Goal: Check status

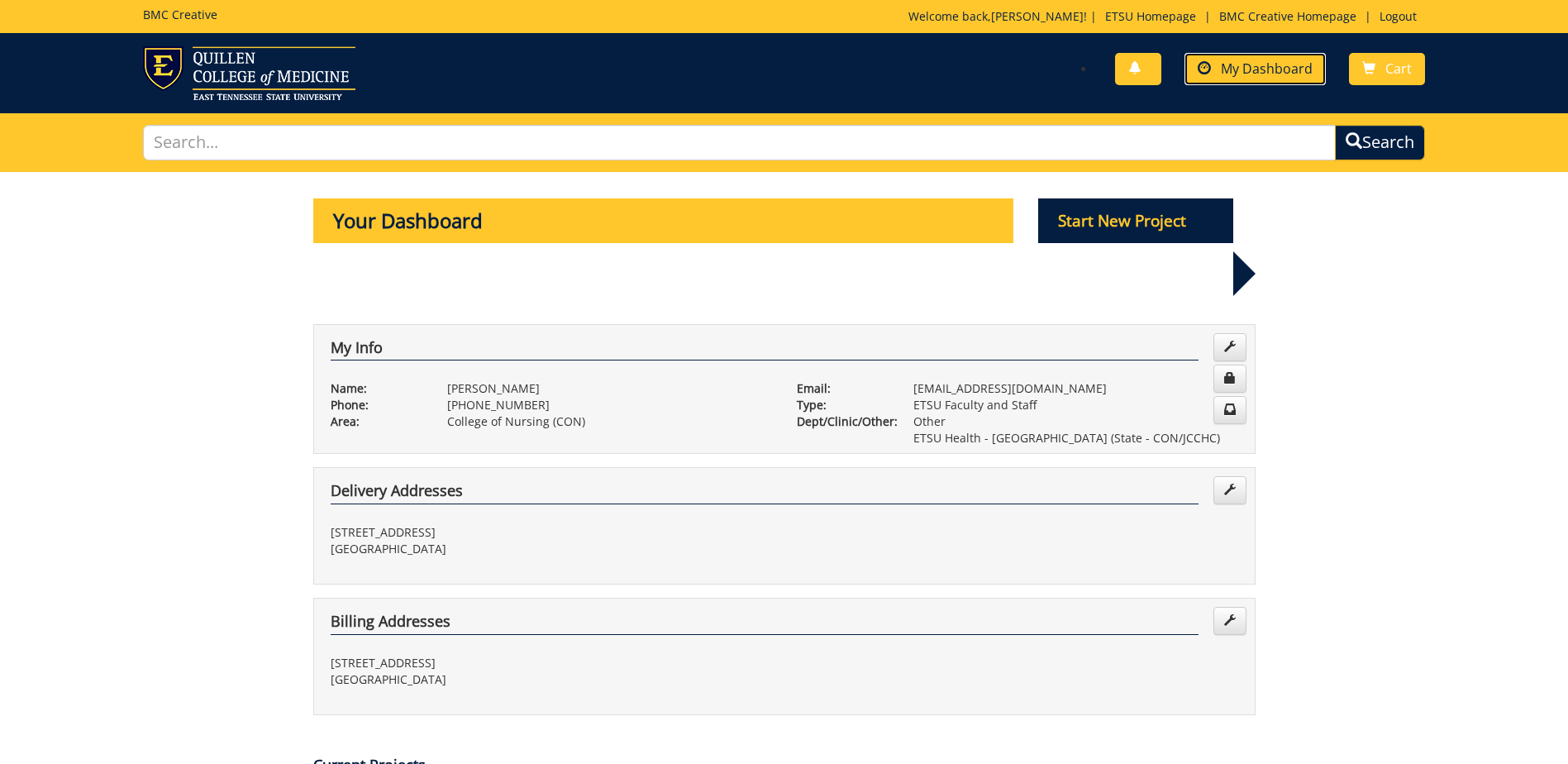
click at [1268, 71] on span "My Dashboard" at bounding box center [1266, 68] width 92 height 18
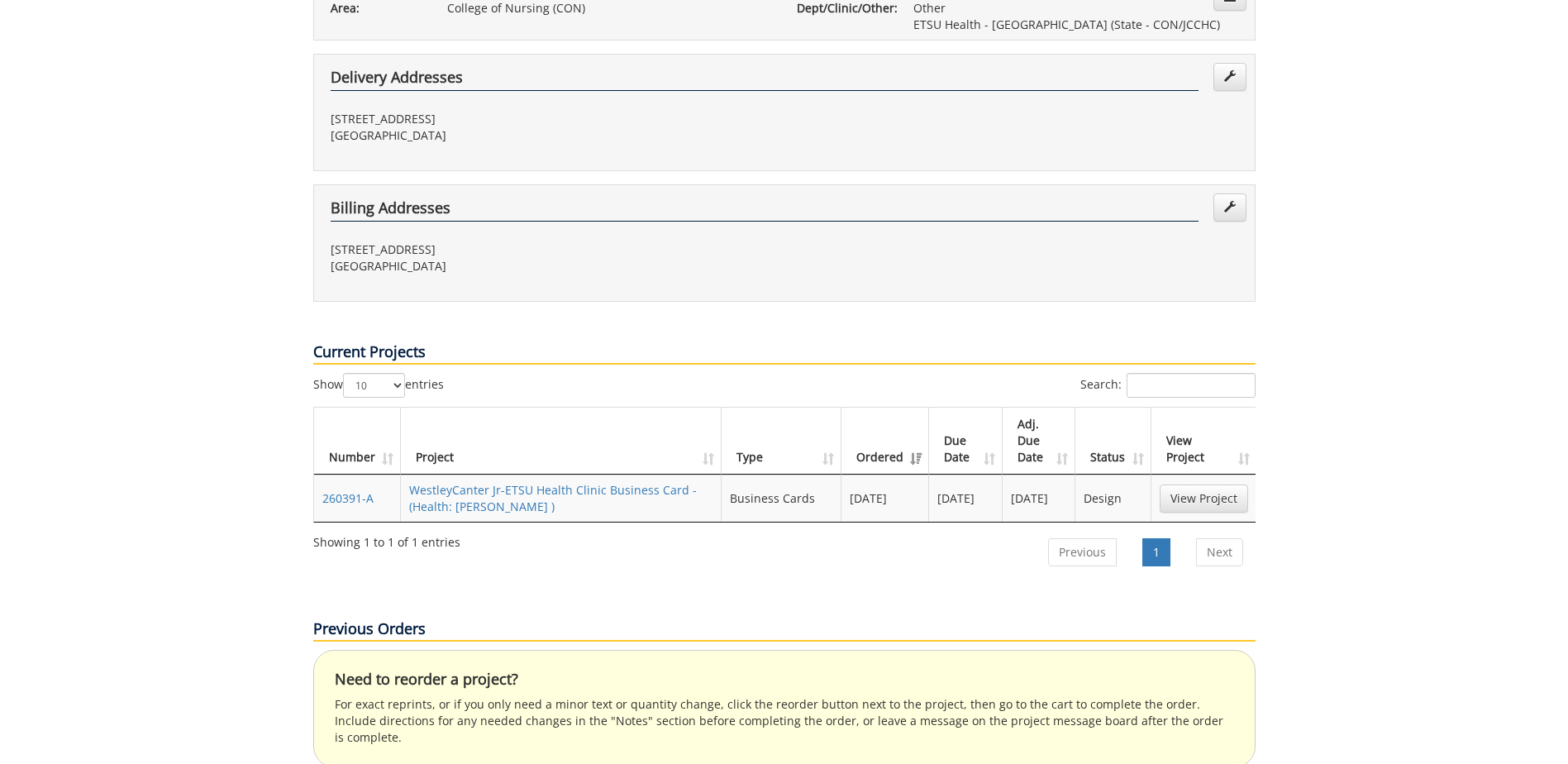
scroll to position [496, 0]
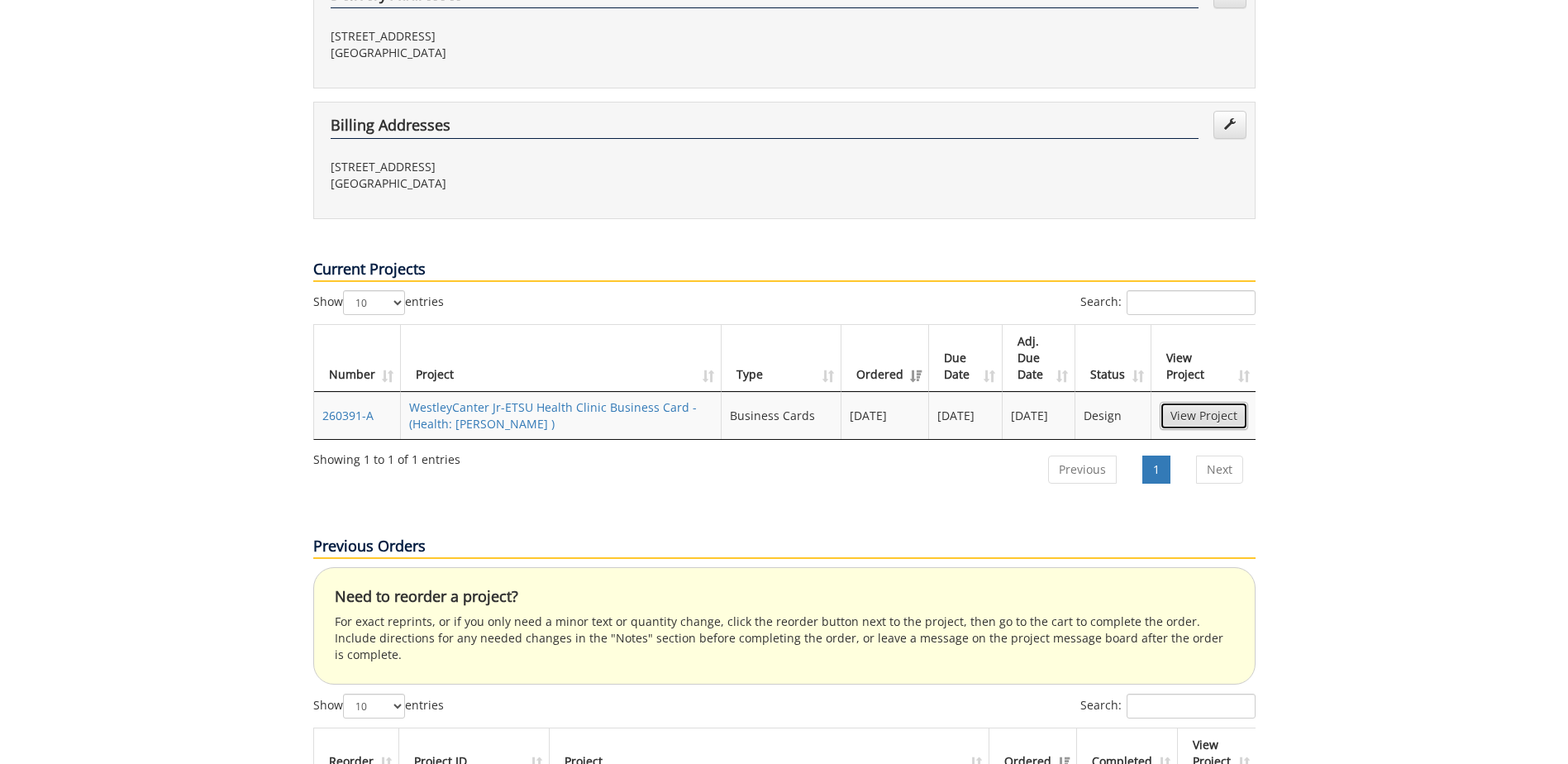
click at [1188, 401] on link "View Project" at bounding box center [1204, 415] width 89 height 28
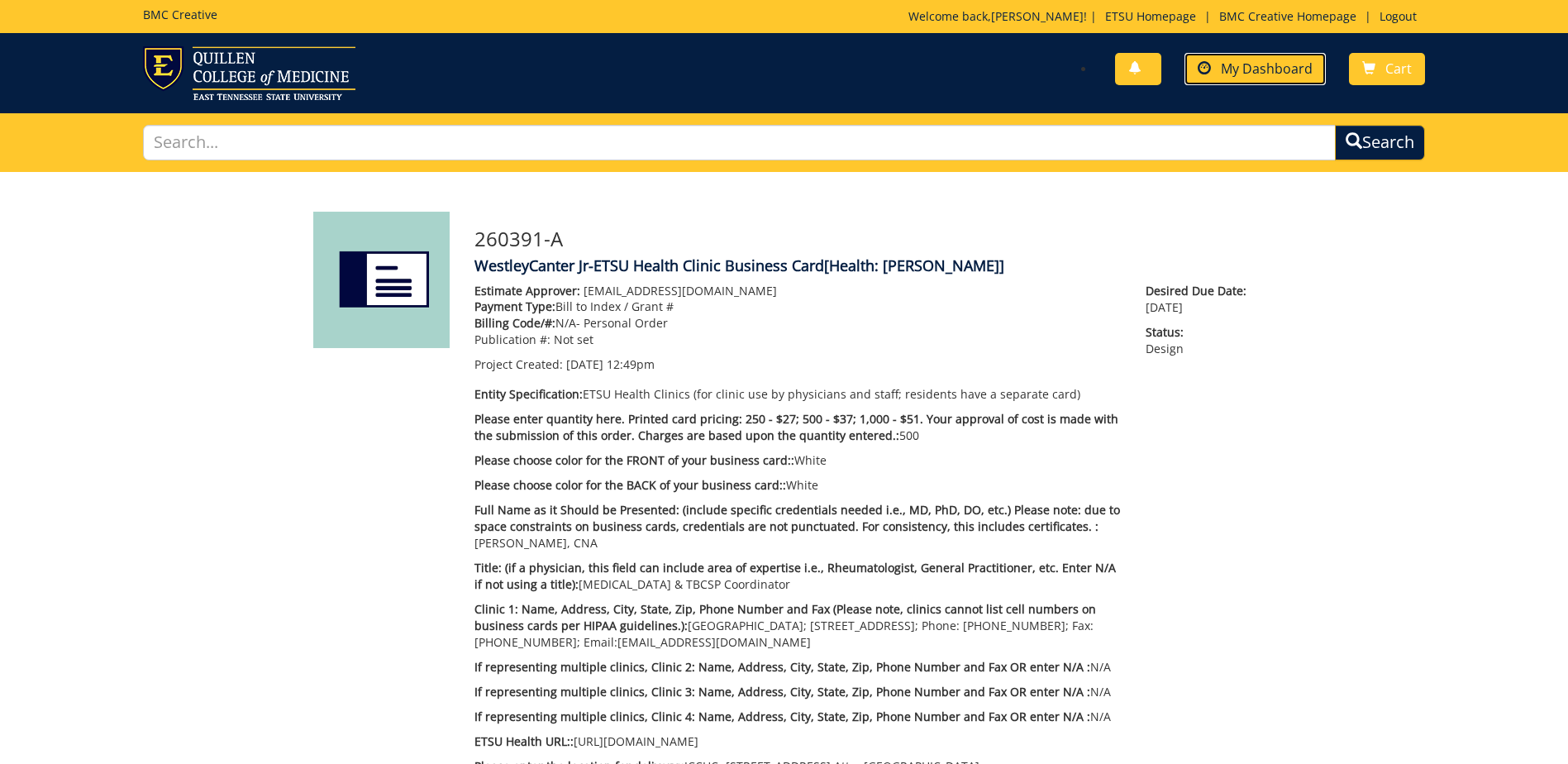
click at [1280, 66] on span "My Dashboard" at bounding box center [1266, 68] width 92 height 18
